Goal: Task Accomplishment & Management: Manage account settings

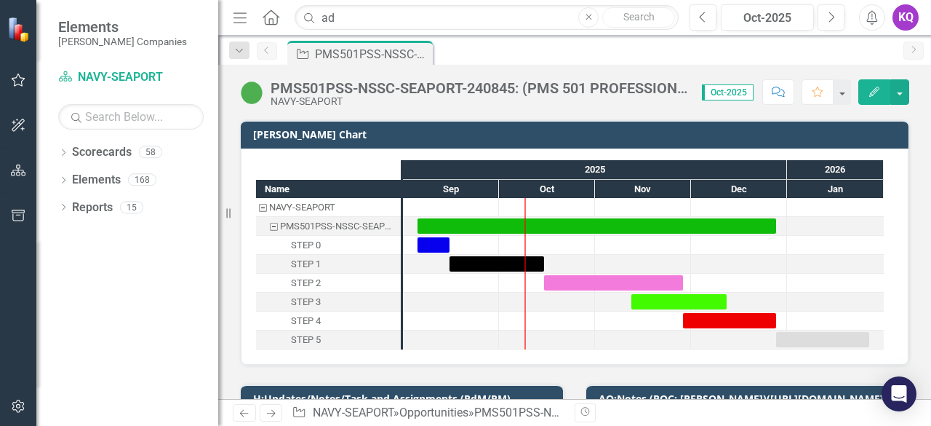
type input "ad4125"
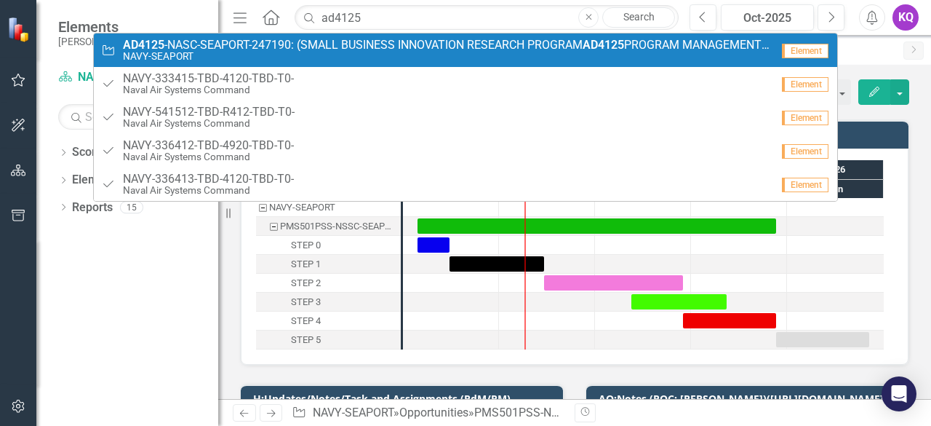
click at [294, 61] on small "NAVY-SEAPORT" at bounding box center [447, 56] width 648 height 11
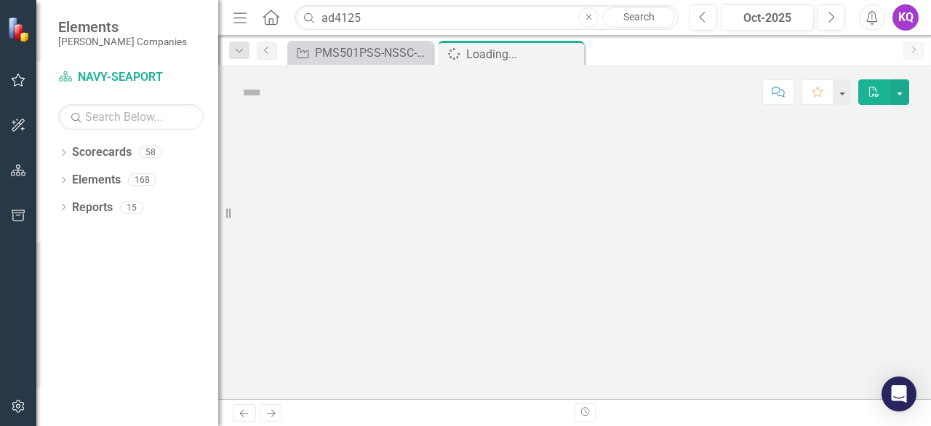
click at [235, 16] on icon "Menu" at bounding box center [240, 16] width 19 height 15
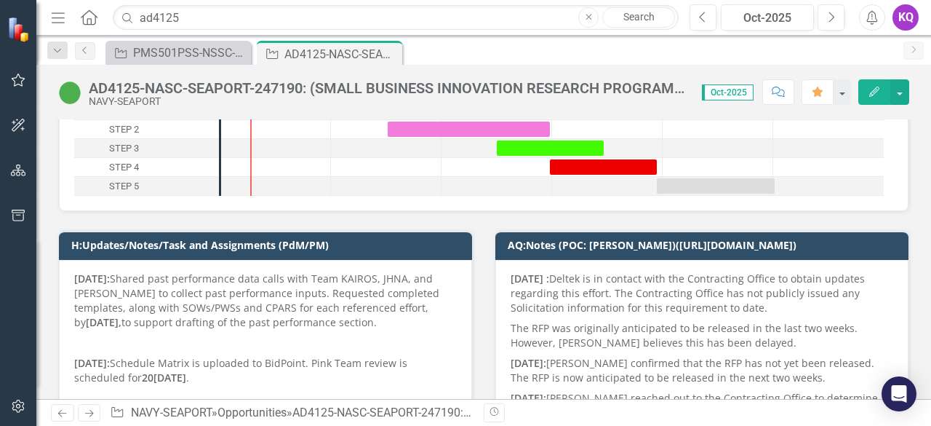
scroll to position [154, 0]
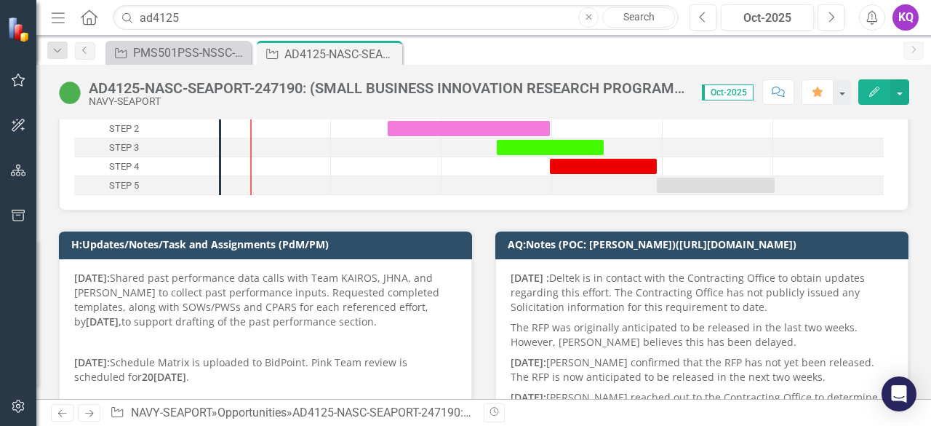
click at [179, 311] on p "[DATE]: Shared past performance data calls with Team KAIROS, JHNA, and [PERSON_…" at bounding box center [265, 301] width 383 height 61
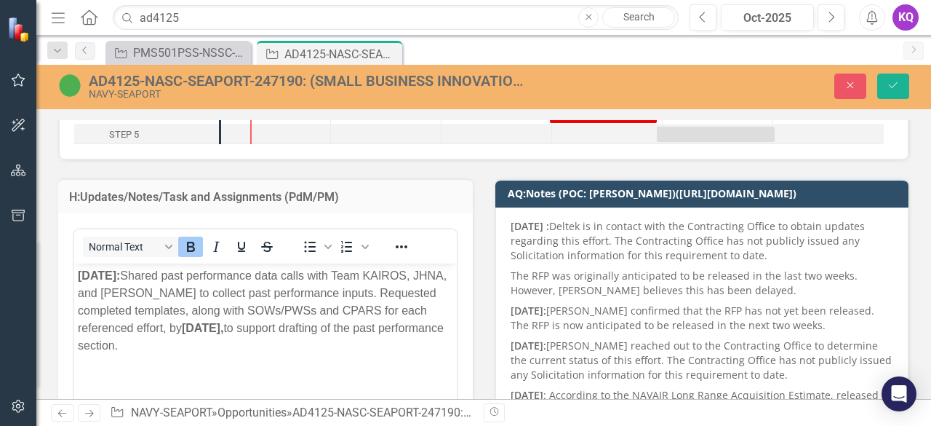
scroll to position [0, 0]
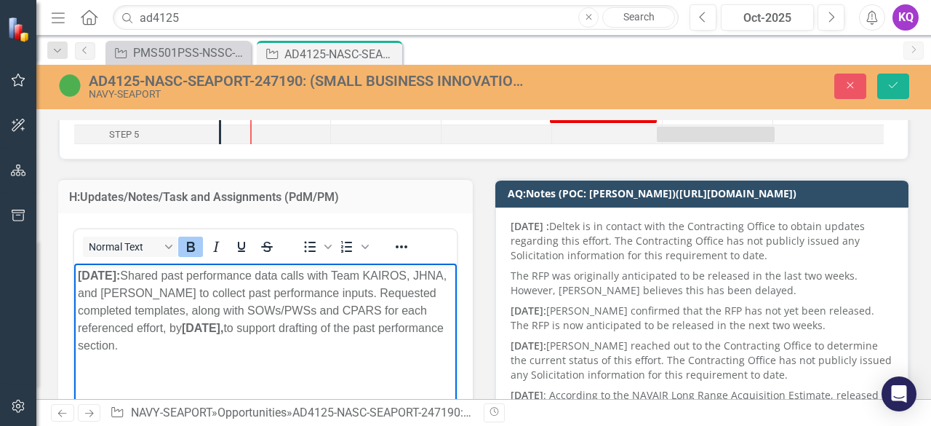
click at [80, 276] on strong "[DATE]:" at bounding box center [99, 275] width 42 height 12
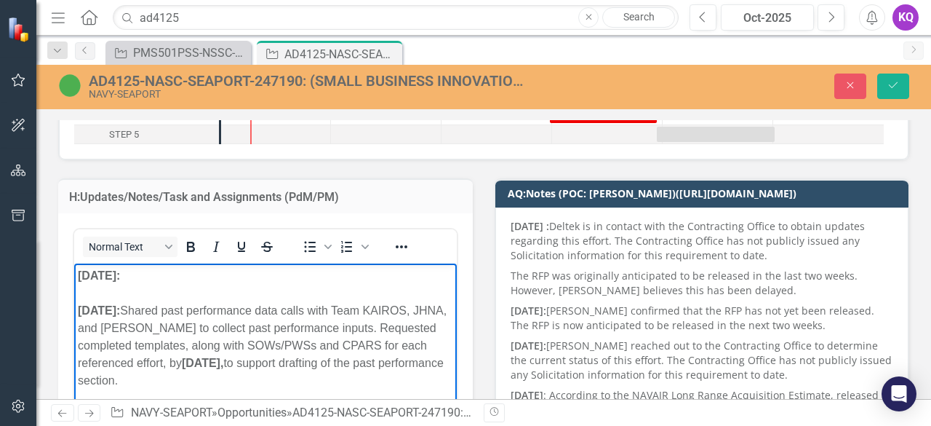
click at [149, 276] on p "[DATE]: [DATE]: ﻿ Shared past performance data calls with Team KAIROS, JHNA, an…" at bounding box center [265, 328] width 375 height 122
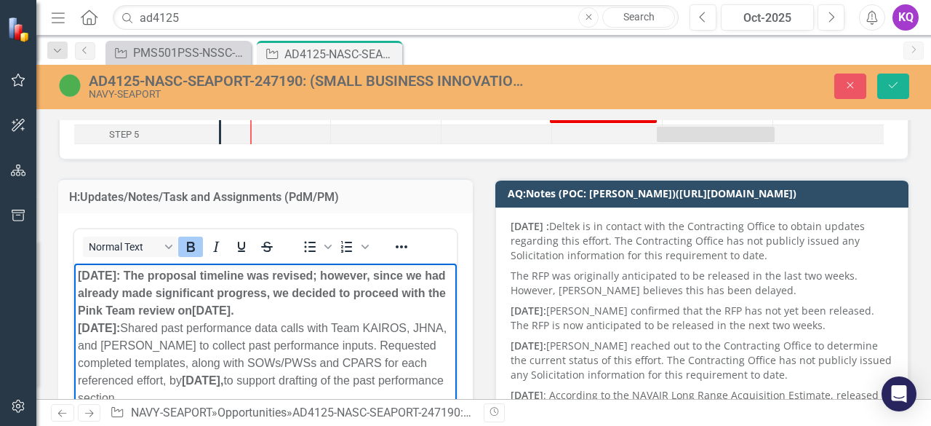
click at [149, 276] on strong "[DATE]: The proposal timeline was revised; however, since we had already made s…" at bounding box center [262, 301] width 368 height 65
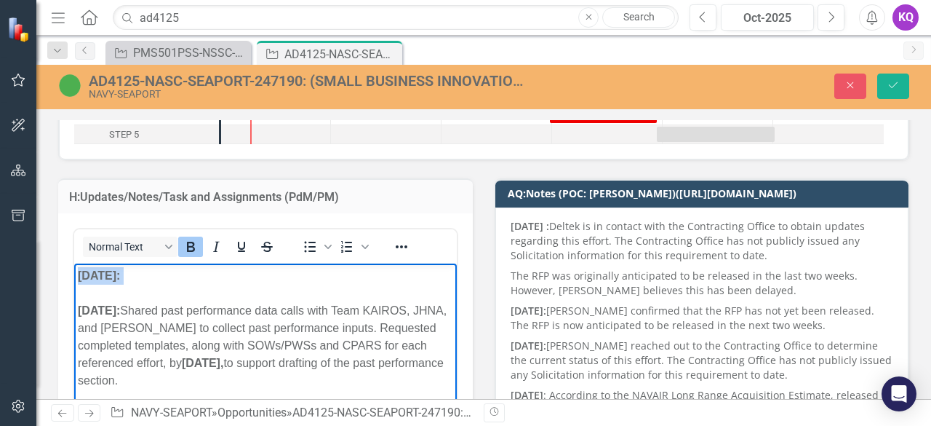
click at [149, 276] on p "[DATE]: [DATE]: Shared past performance data calls with Team KAIROS, JHNA, and …" at bounding box center [265, 328] width 375 height 122
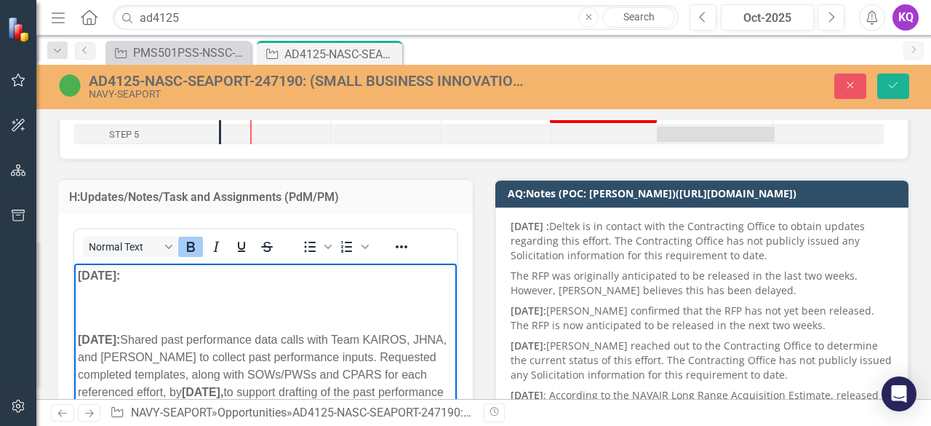
click at [149, 276] on p "[DATE]:" at bounding box center [265, 275] width 375 height 17
click at [187, 250] on icon "Bold" at bounding box center [191, 247] width 8 height 10
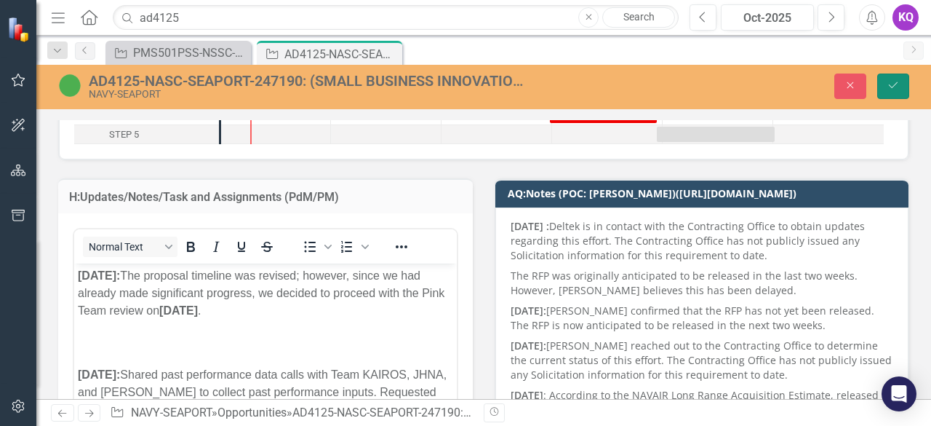
click at [888, 94] on button "Save" at bounding box center [893, 85] width 32 height 25
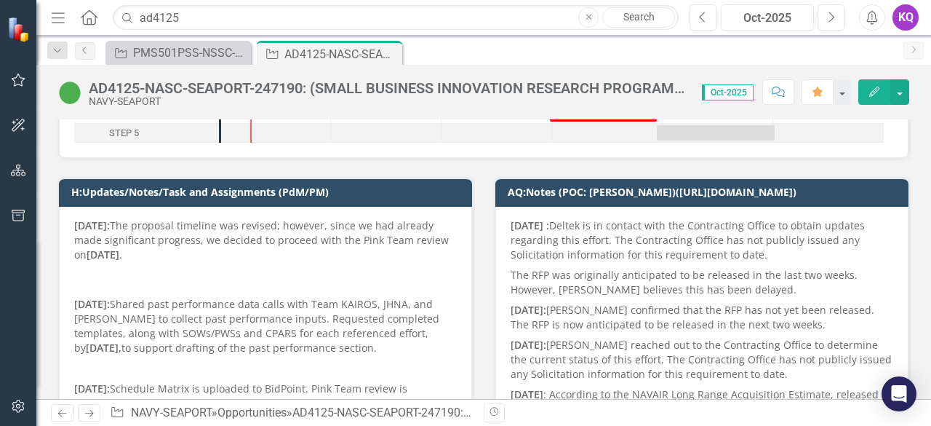
scroll to position [205, 0]
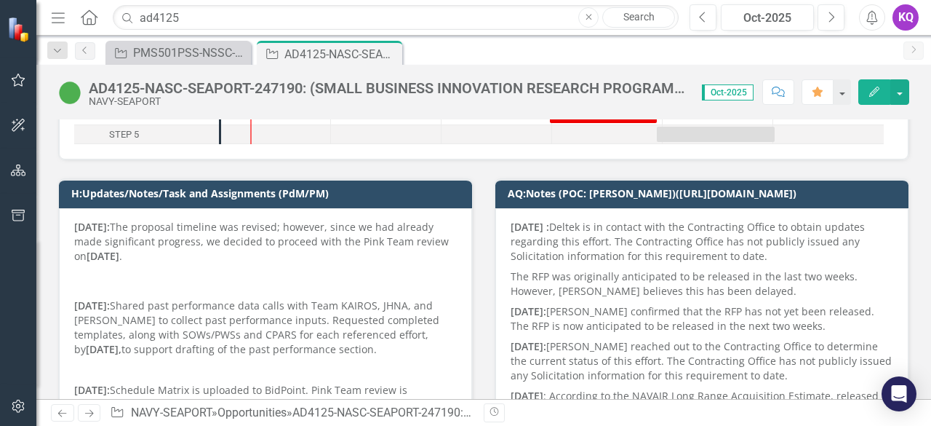
click at [242, 247] on p "[DATE]: The proposal timeline was revised; however, since we had already made s…" at bounding box center [265, 243] width 383 height 47
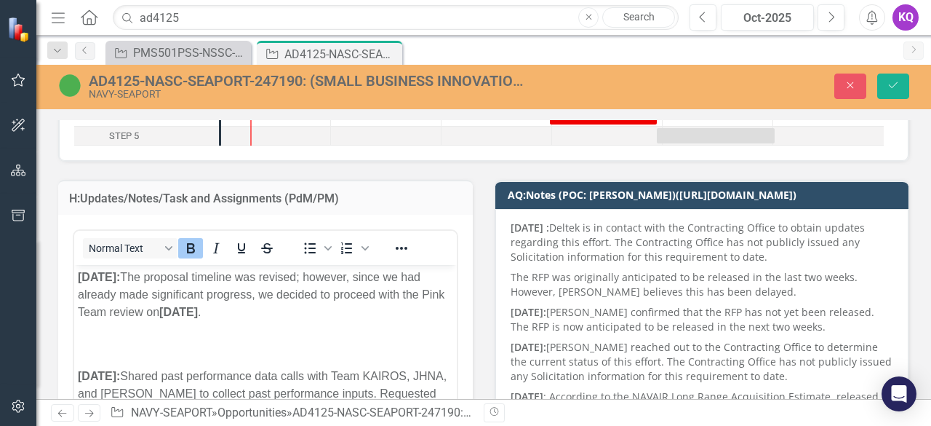
scroll to position [0, 0]
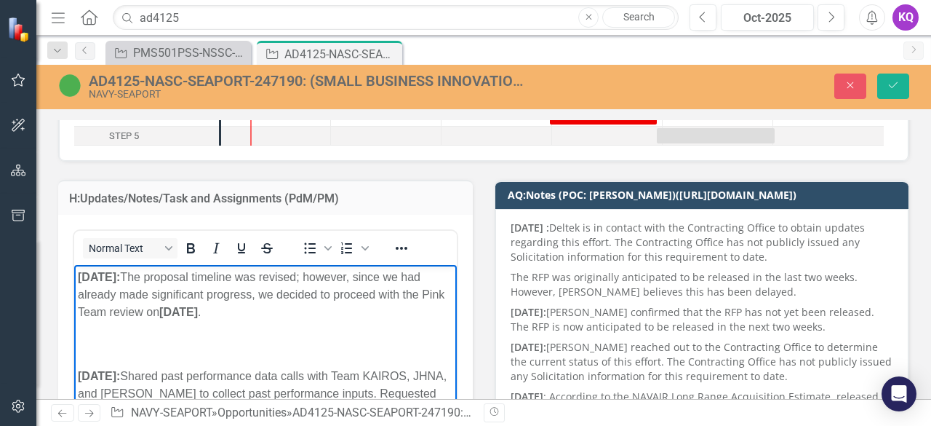
click at [298, 315] on p "[DATE]: The proposal timeline was revised; however, since we had already made s…" at bounding box center [265, 294] width 375 height 52
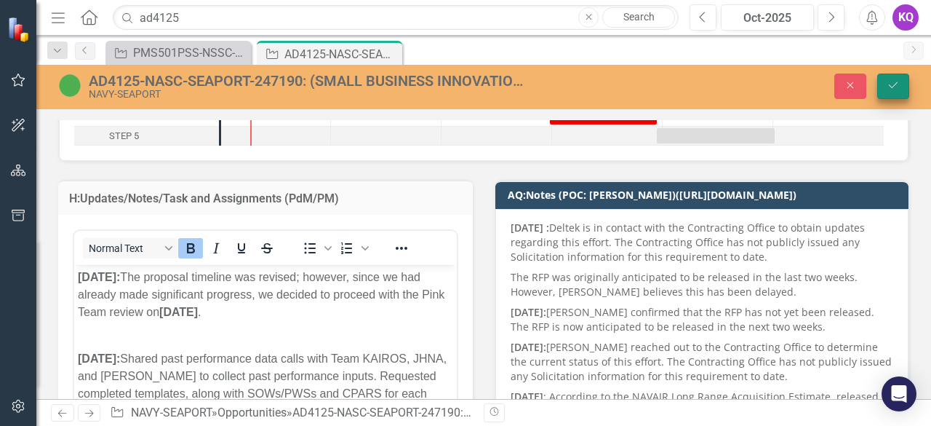
drag, startPoint x: 910, startPoint y: 87, endPoint x: 895, endPoint y: 86, distance: 15.3
click at [895, 86] on div "Close Save" at bounding box center [745, 85] width 351 height 25
click at [895, 86] on icon "Save" at bounding box center [893, 85] width 13 height 10
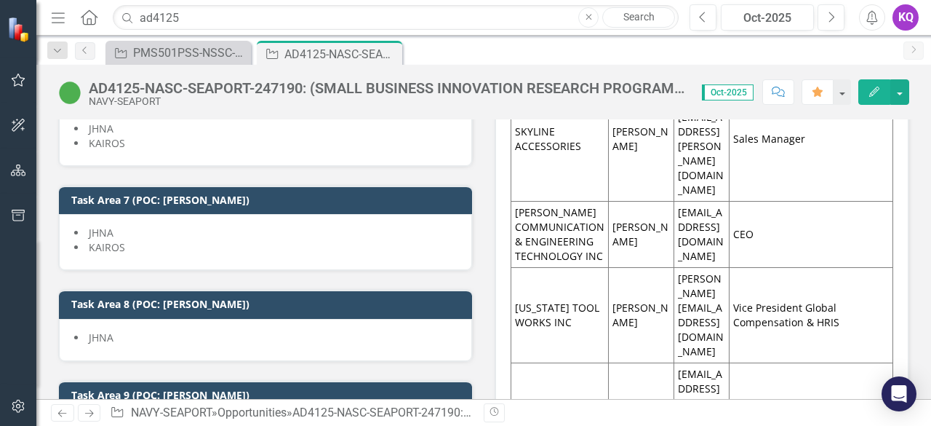
scroll to position [3071, 0]
